Goal: Task Accomplishment & Management: Manage account settings

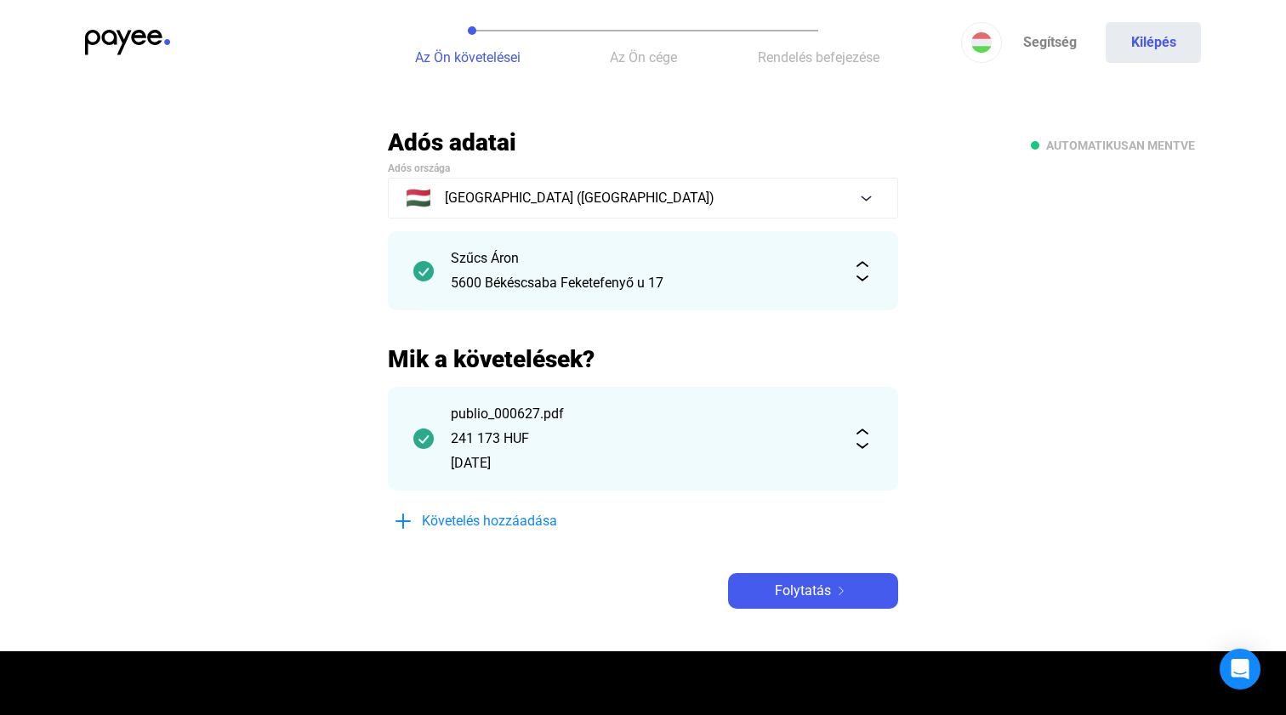
click at [129, 37] on img at bounding box center [127, 43] width 85 height 26
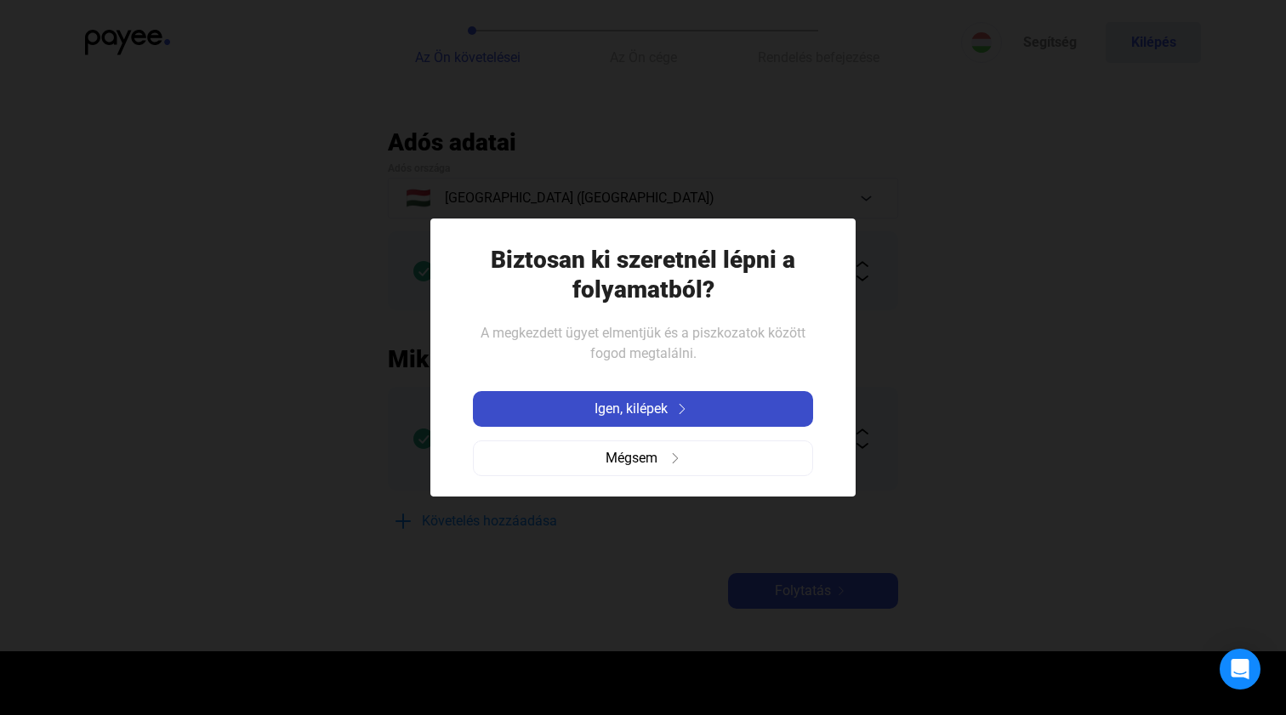
click at [607, 406] on span "Igen, kilépek" at bounding box center [630, 409] width 73 height 20
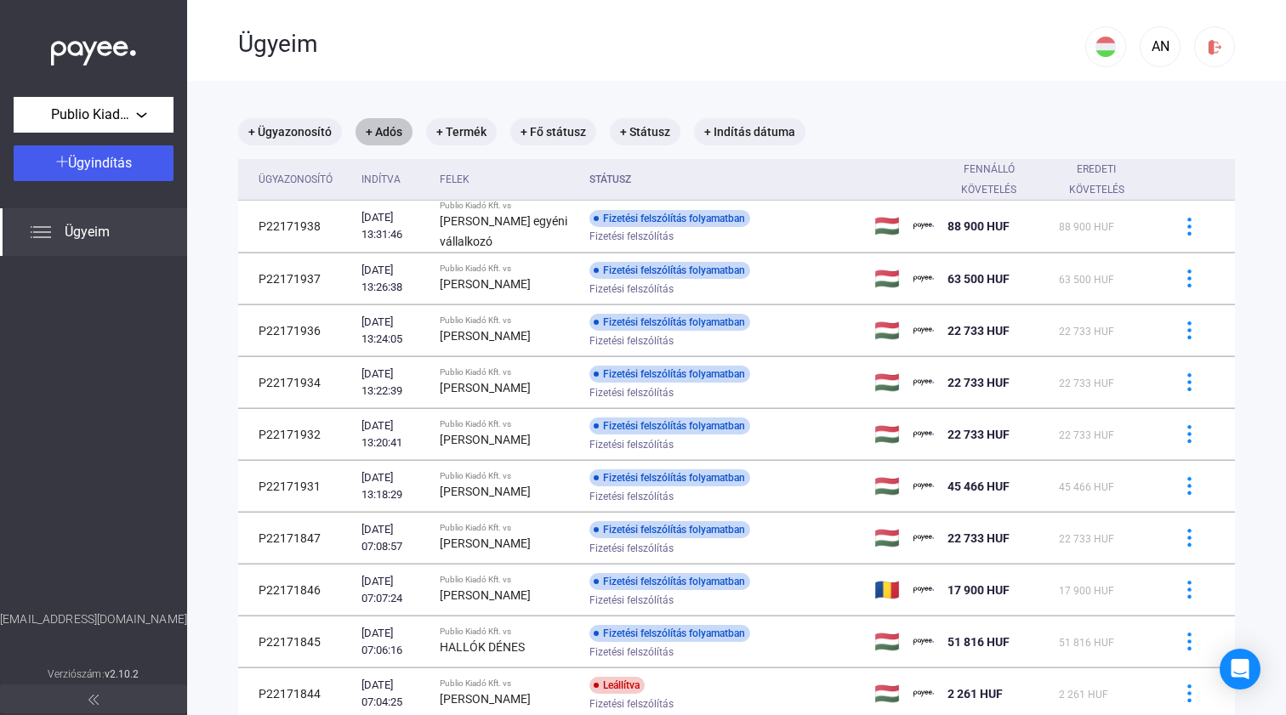
click at [378, 132] on mat-chip "+ Adós" at bounding box center [383, 131] width 57 height 27
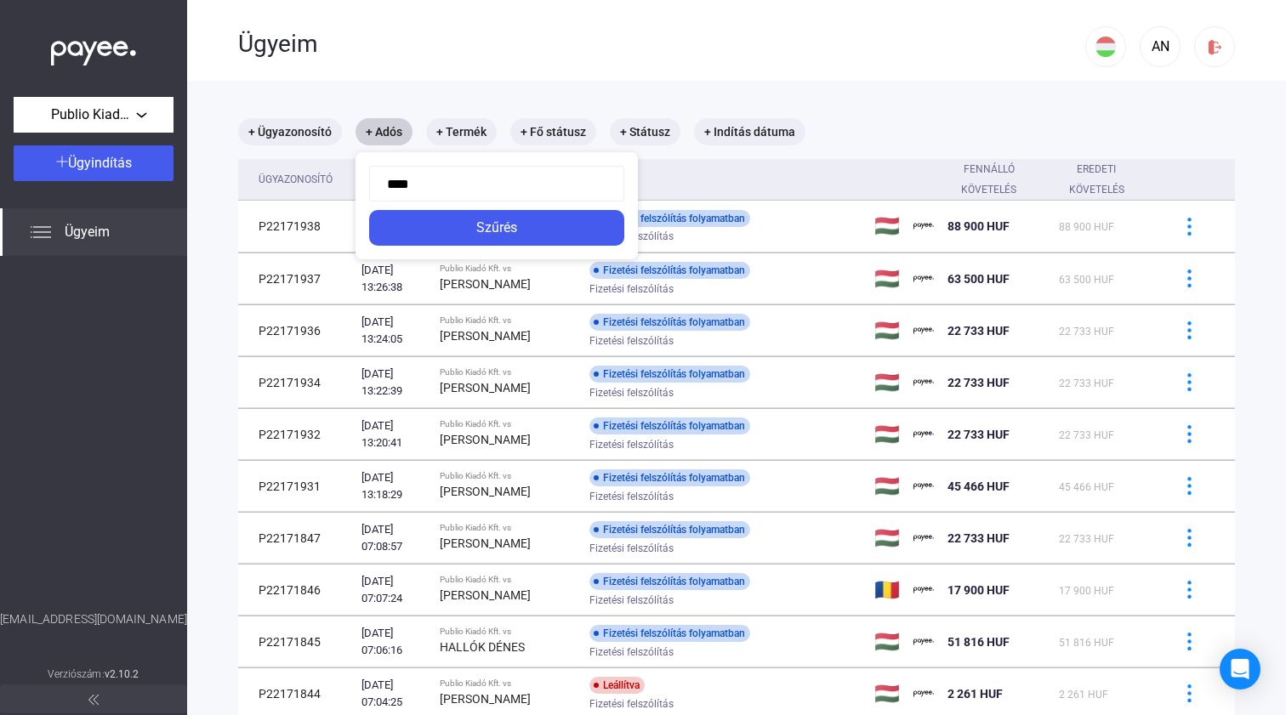
type input "*****"
click at [497, 228] on button "Szűrés" at bounding box center [496, 228] width 255 height 36
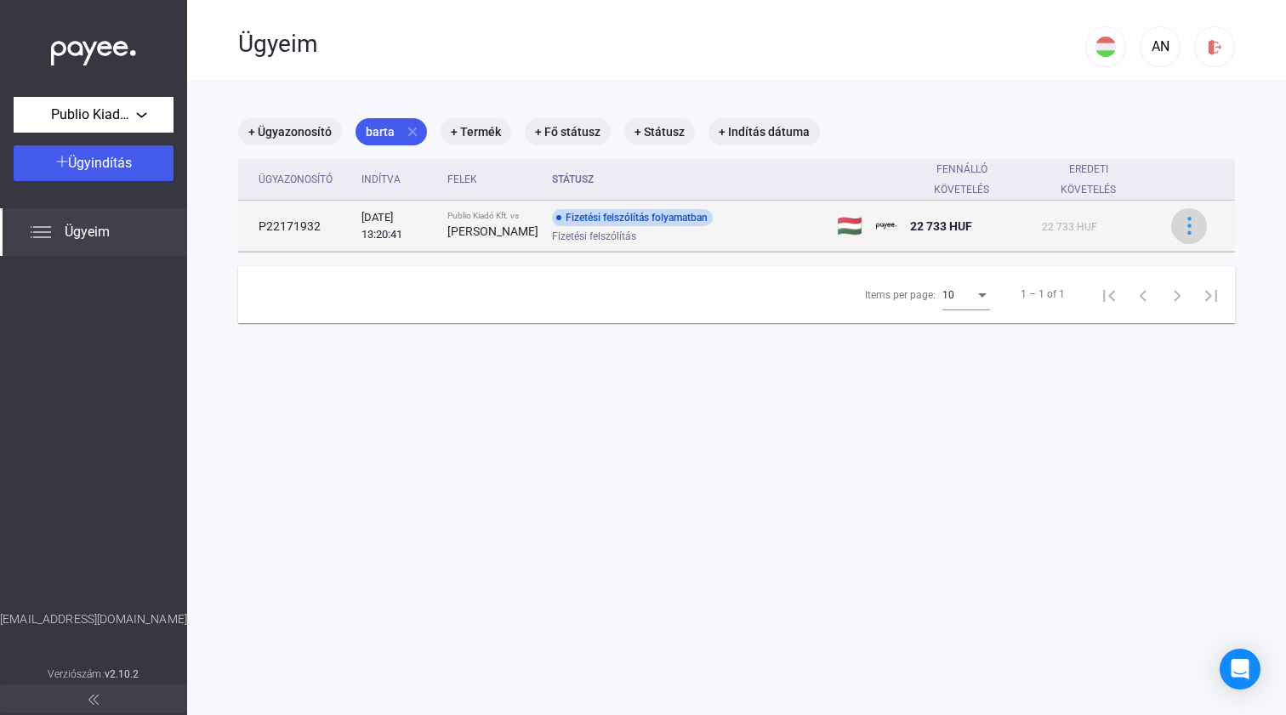
click at [1193, 229] on img at bounding box center [1189, 226] width 18 height 18
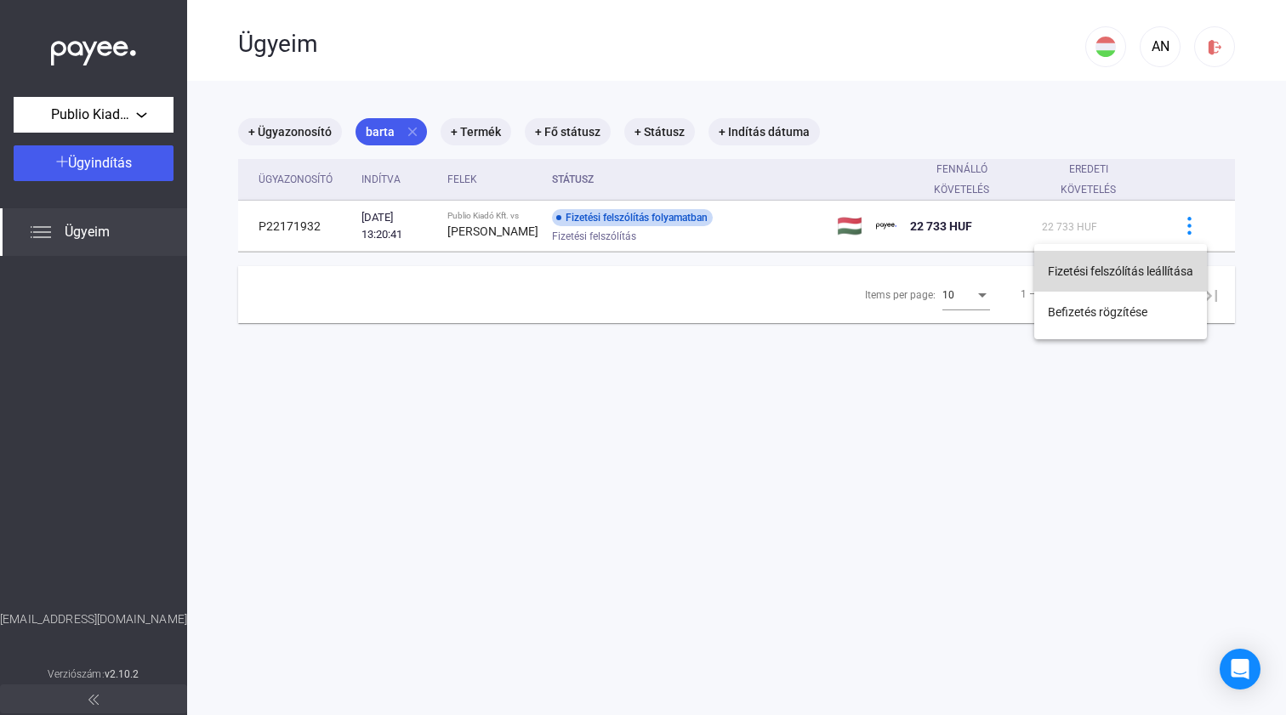
click at [1142, 275] on button "Fizetési felszólítás leállítása" at bounding box center [1120, 271] width 173 height 41
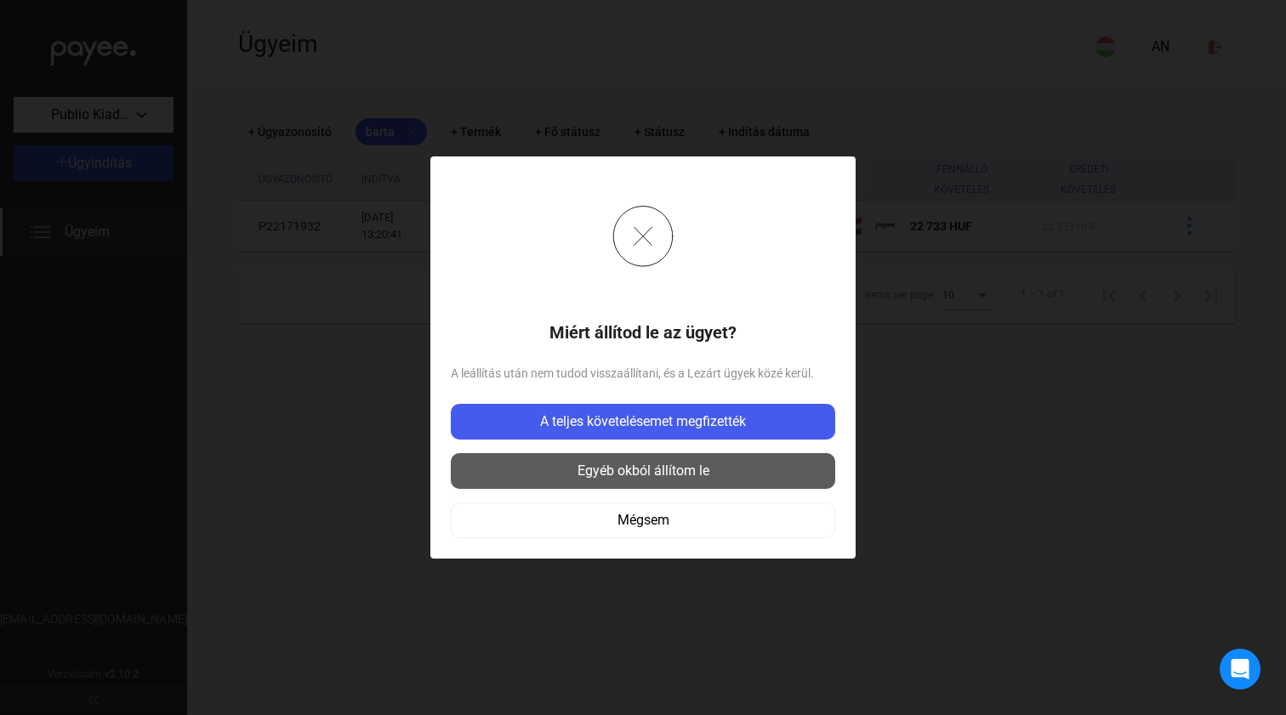
click at [635, 475] on div "Egyéb okból állítom le" at bounding box center [643, 471] width 374 height 20
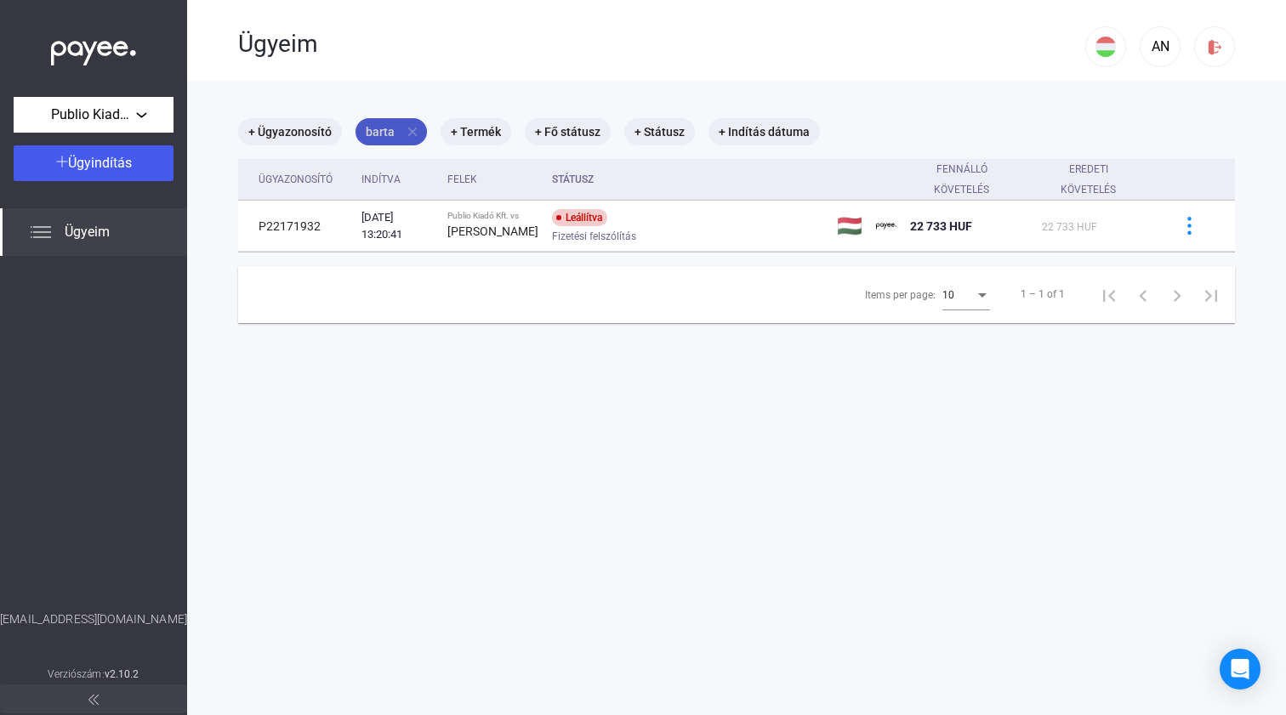
click at [402, 131] on mat-chip "barta close" at bounding box center [390, 131] width 71 height 27
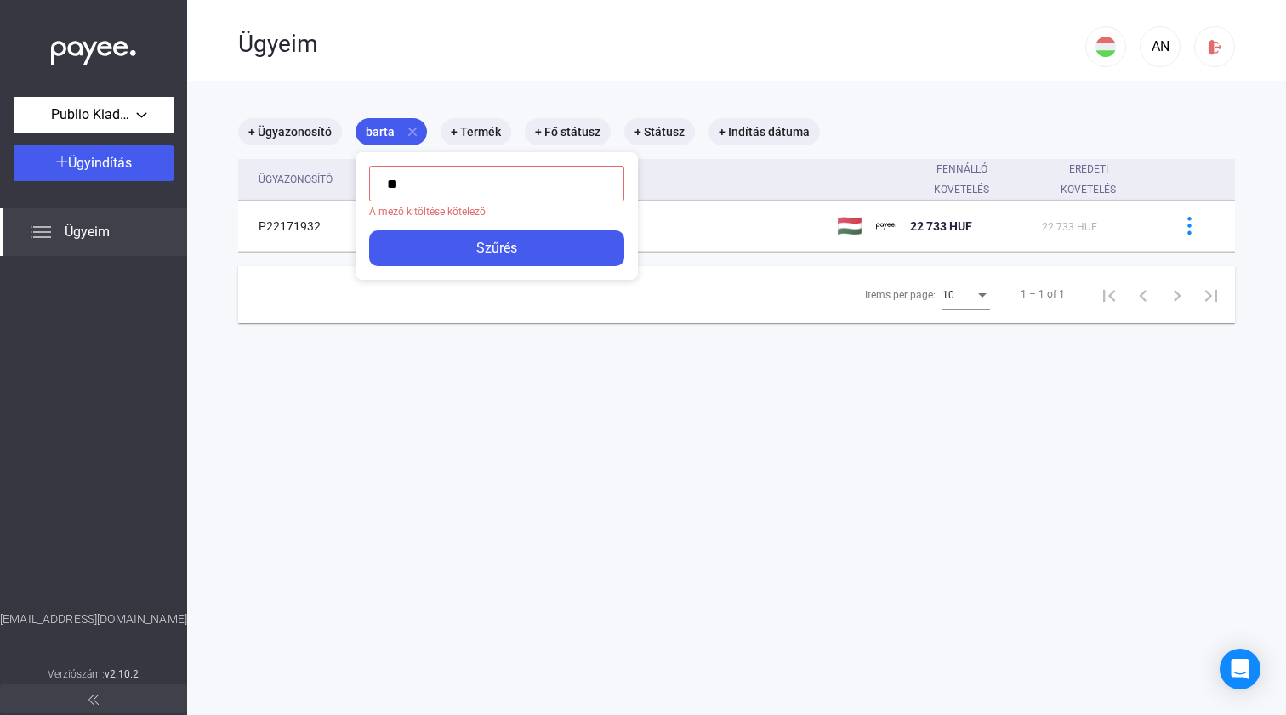
type input "***"
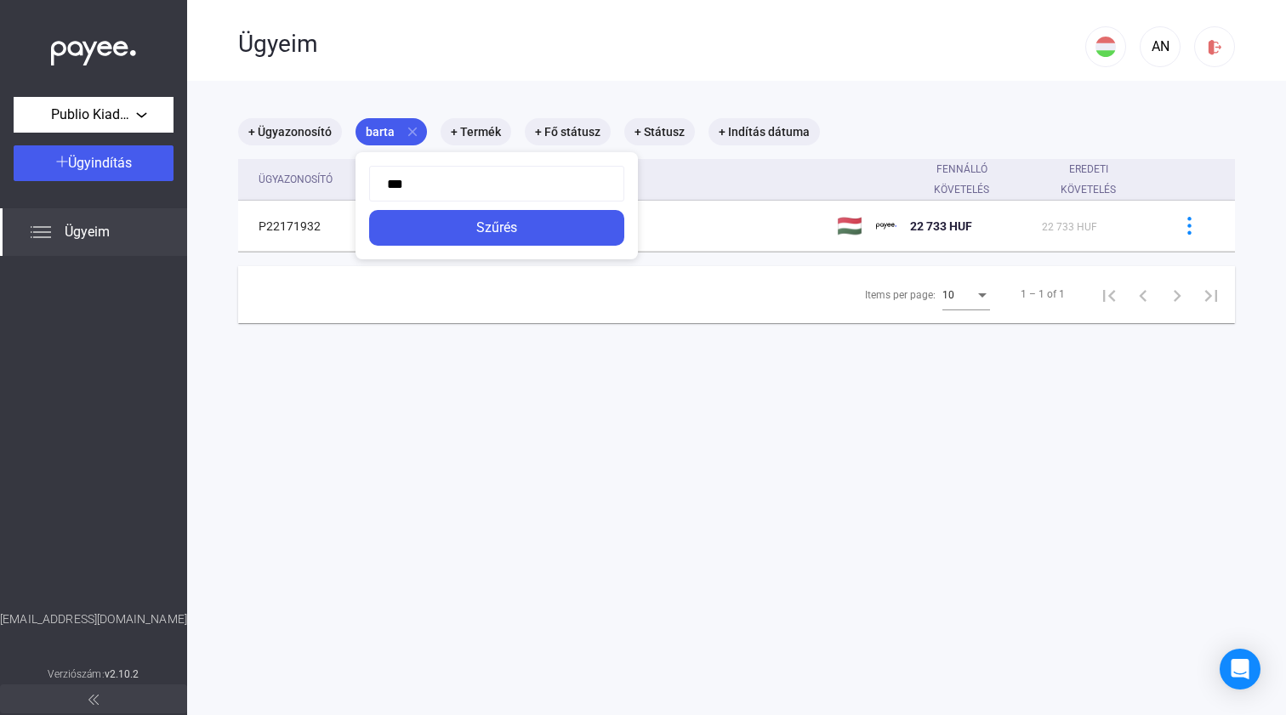
click at [497, 228] on button "Szűrés" at bounding box center [496, 228] width 255 height 36
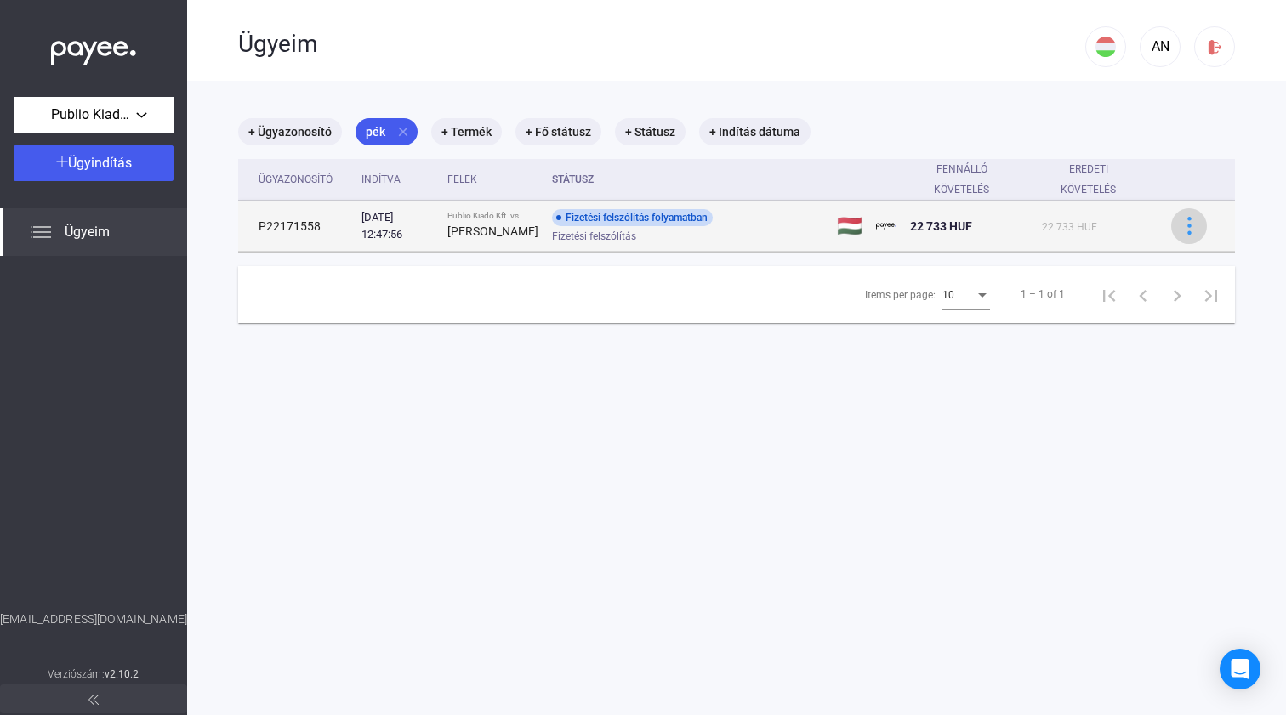
click at [1191, 224] on img at bounding box center [1189, 226] width 18 height 18
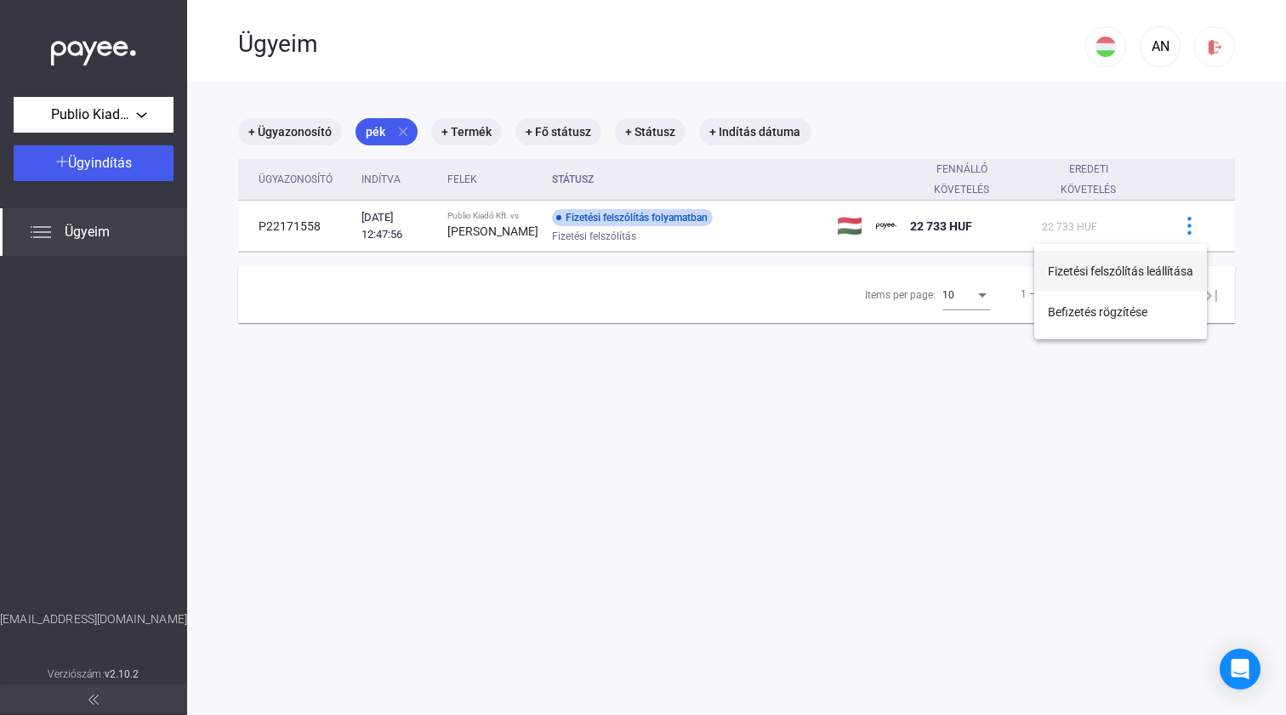
click at [1123, 278] on button "Fizetési felszólítás leállítása" at bounding box center [1120, 271] width 173 height 41
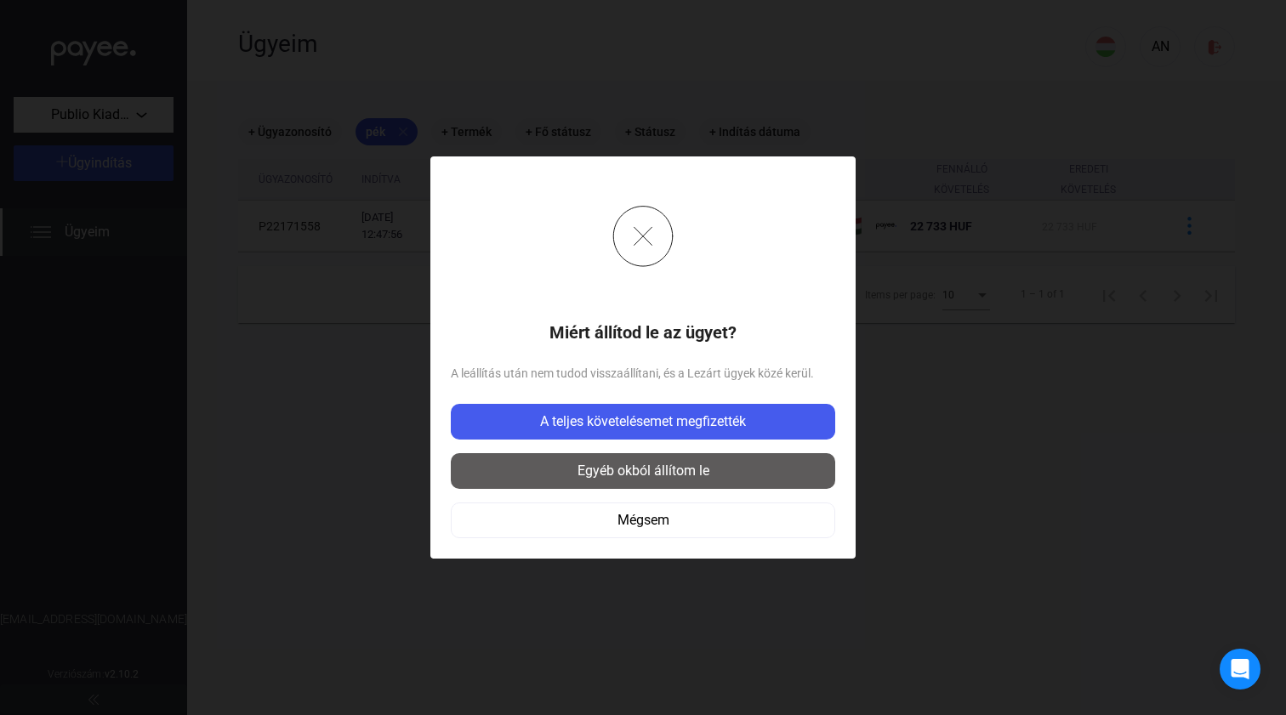
click at [636, 469] on div "Egyéb okból állítom le" at bounding box center [643, 471] width 374 height 20
